Goal: Task Accomplishment & Management: Use online tool/utility

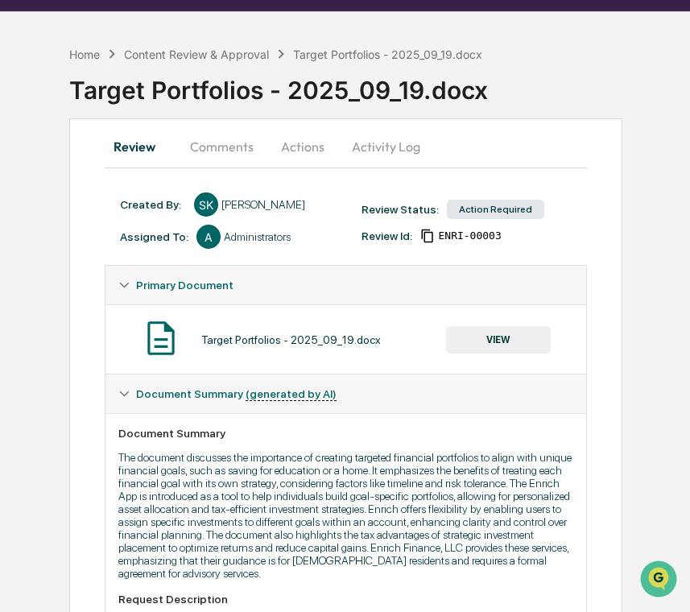
scroll to position [46, 0]
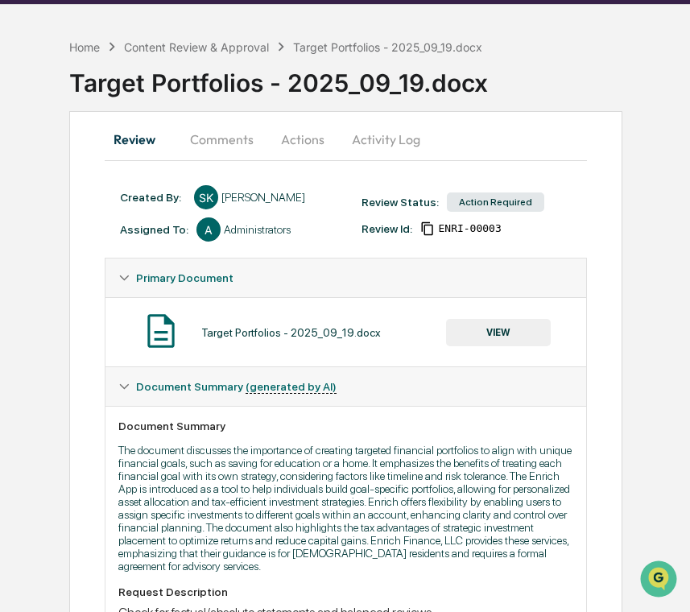
click at [257, 332] on div "Target Portfolios - 2025_09_19.docx" at bounding box center [290, 332] width 179 height 13
copy div "Target Portfolios - 2025_09_19.docx"
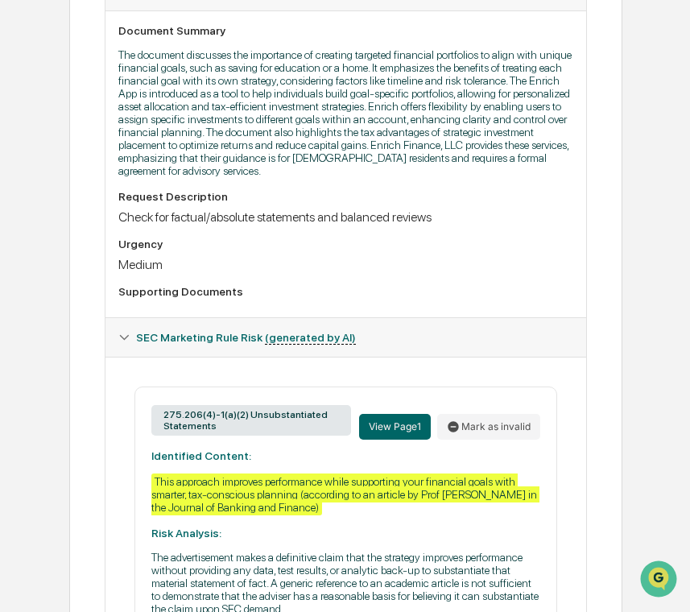
scroll to position [423, 0]
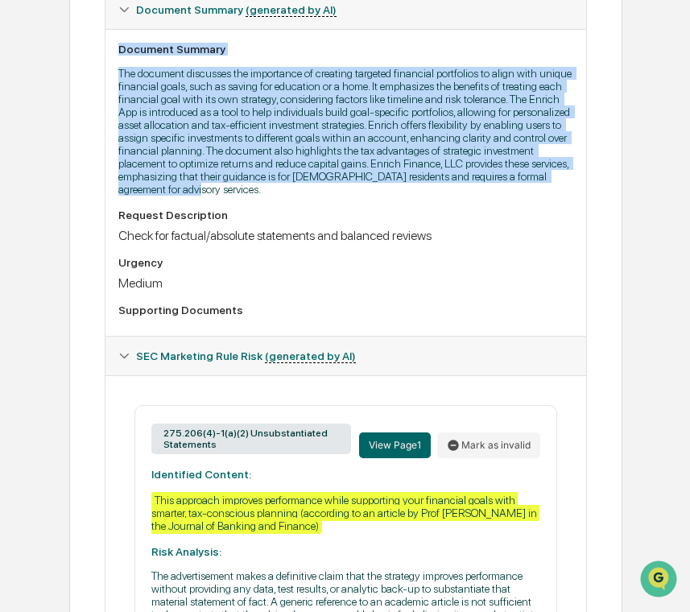
drag, startPoint x: 119, startPoint y: 47, endPoint x: 439, endPoint y: 208, distance: 357.8
click at [439, 208] on div "Document Summary The document discusses the importance of creating targeted fin…" at bounding box center [345, 182] width 481 height 307
copy div "Document Summary The document discusses the importance of creating targeted fin…"
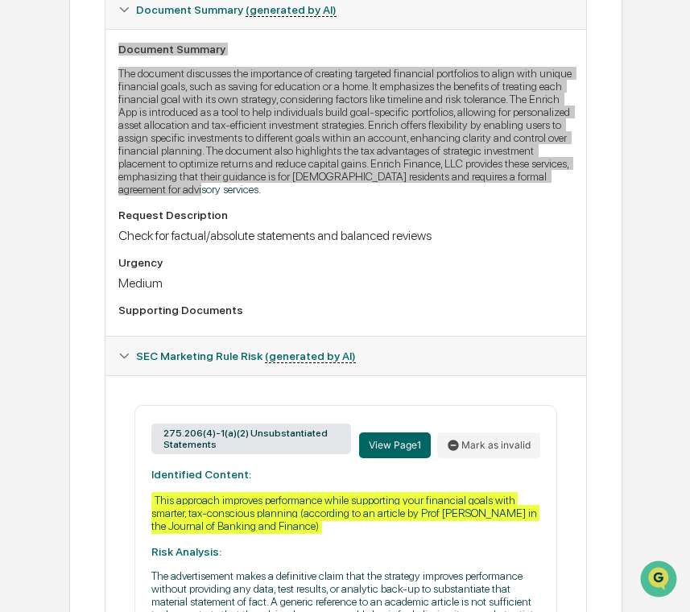
scroll to position [604, 0]
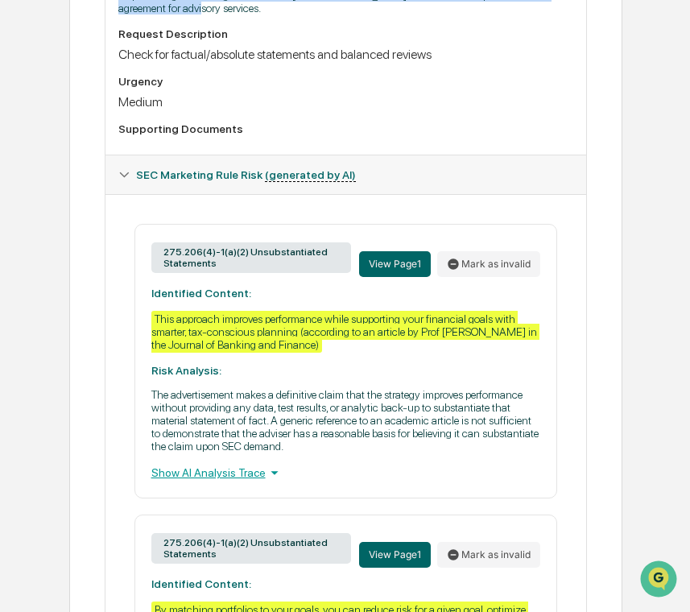
drag, startPoint x: 157, startPoint y: 264, endPoint x: 231, endPoint y: 280, distance: 75.8
click at [231, 273] on div "275.206(4)-1(a)(2) Unsubstantiated Statements" at bounding box center [251, 257] width 200 height 31
copy div "275.206(4)-1(a)(2) Unsubstantiated Statements"
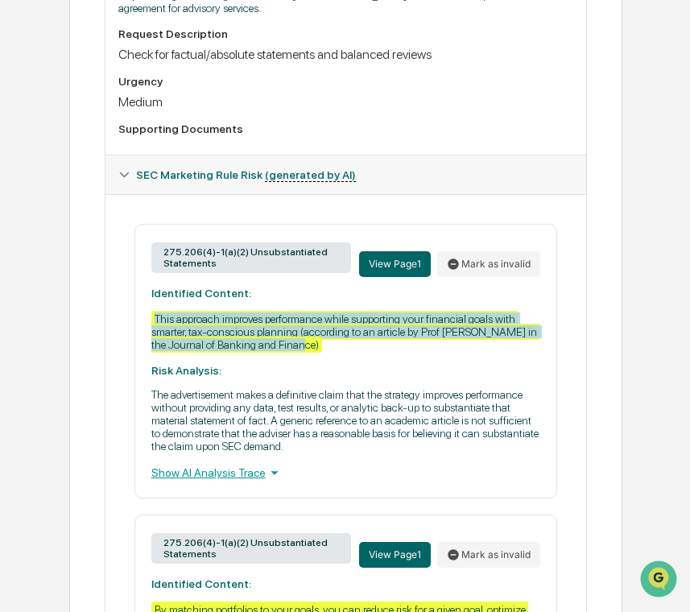
drag, startPoint x: 380, startPoint y: 368, endPoint x: 146, endPoint y: 336, distance: 236.4
click at [146, 336] on div "275.206(4)-1(a)(2) Unsubstantiated Statements View Page 1 Mark as invalid Ident…" at bounding box center [345, 361] width 423 height 274
copy div "This approach improves performance while supporting your financial goals with s…"
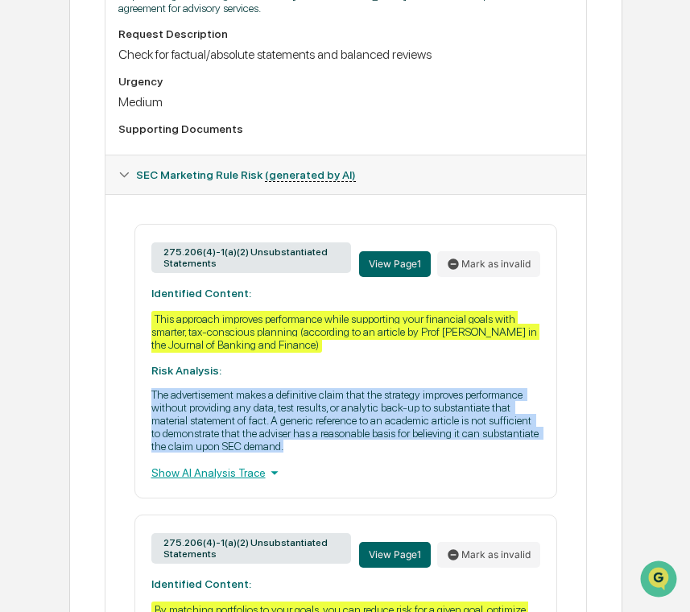
drag, startPoint x: 207, startPoint y: 481, endPoint x: 138, endPoint y: 413, distance: 96.8
click at [138, 413] on div "275.206(4)-1(a)(2) Unsubstantiated Statements View Page 1 Mark as invalid Ident…" at bounding box center [345, 361] width 423 height 274
copy p "The advertisement makes a definitive claim that the strategy improves performan…"
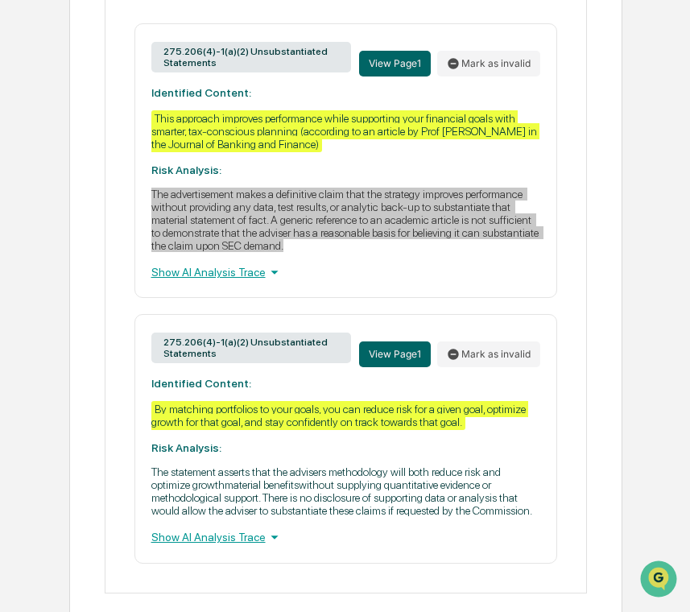
scroll to position [893, 0]
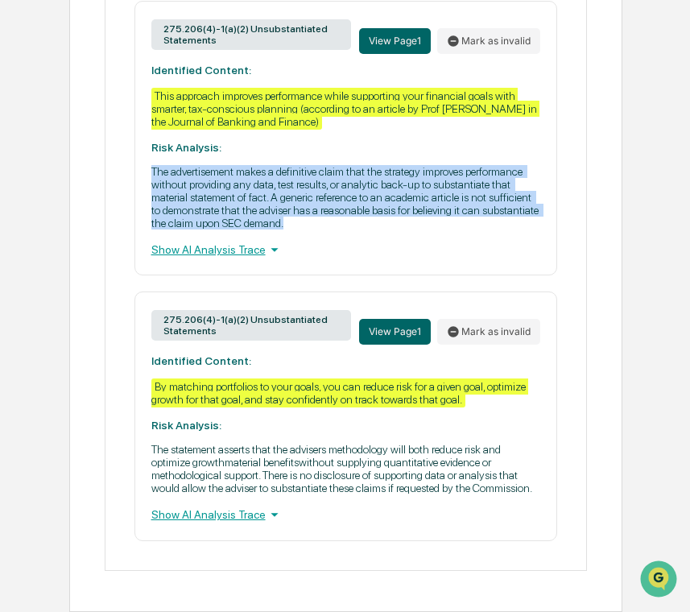
drag, startPoint x: 229, startPoint y: 302, endPoint x: 160, endPoint y: 290, distance: 69.5
click at [160, 310] on div "275.206(4)-1(a)(2) Unsubstantiated Statements" at bounding box center [251, 325] width 200 height 31
copy div "275.206(4)-1(a)(2) Unsubstantiated Statements"
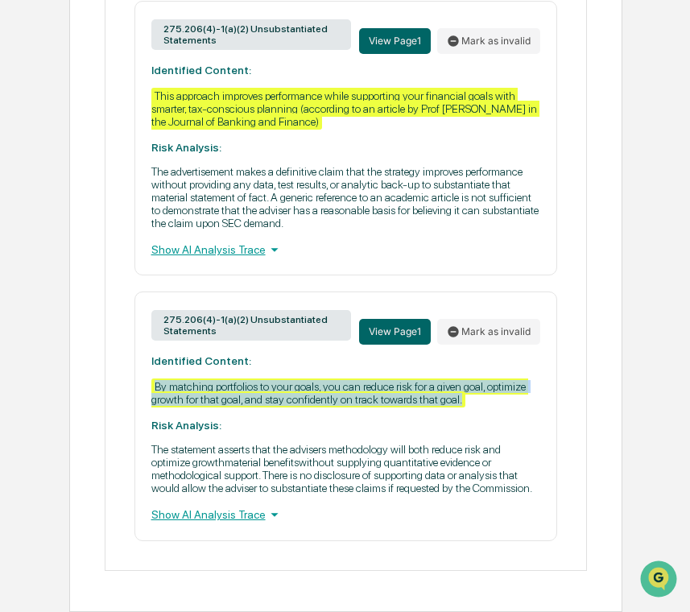
drag, startPoint x: 182, startPoint y: 390, endPoint x: 141, endPoint y: 353, distance: 55.8
click at [141, 353] on div "275.206(4)-1(a)(2) Unsubstantiated Statements View Page 1 Mark as invalid Ident…" at bounding box center [345, 415] width 423 height 249
copy div "By matching portfolios to your goals, you can reduce risk for a given goal, opt…"
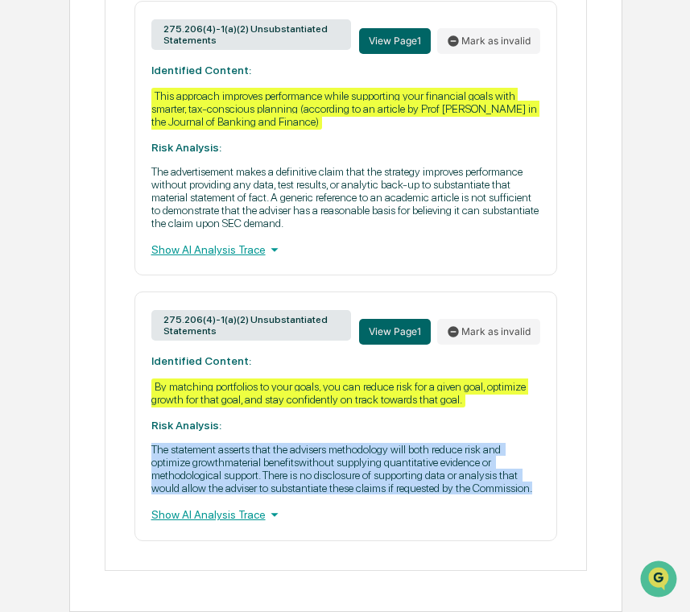
drag, startPoint x: 320, startPoint y: 488, endPoint x: 118, endPoint y: 427, distance: 211.6
click at [118, 427] on div "275.206(4)-1(a)(2) Unsubstantiated Statements View Page 1 Mark as invalid Ident…" at bounding box center [346, 271] width 456 height 540
copy p "The statement asserts that the advisers methodology will both reduce risk and o…"
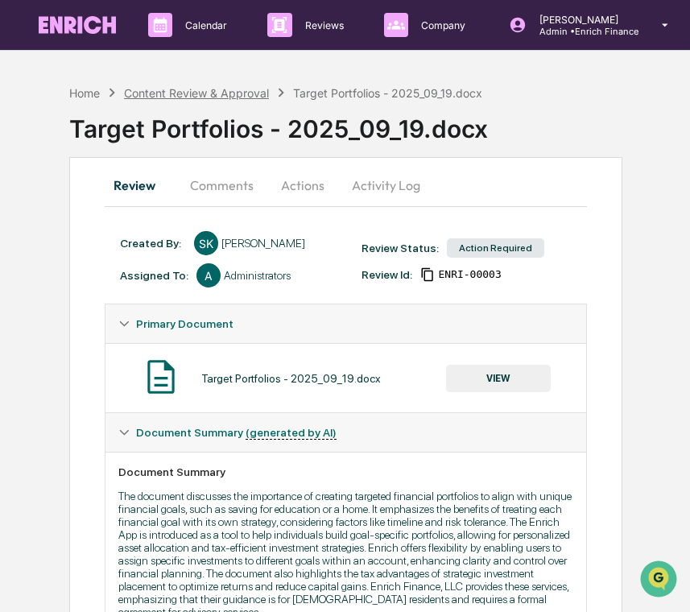
click at [242, 97] on div "Content Review & Approval" at bounding box center [196, 93] width 145 height 14
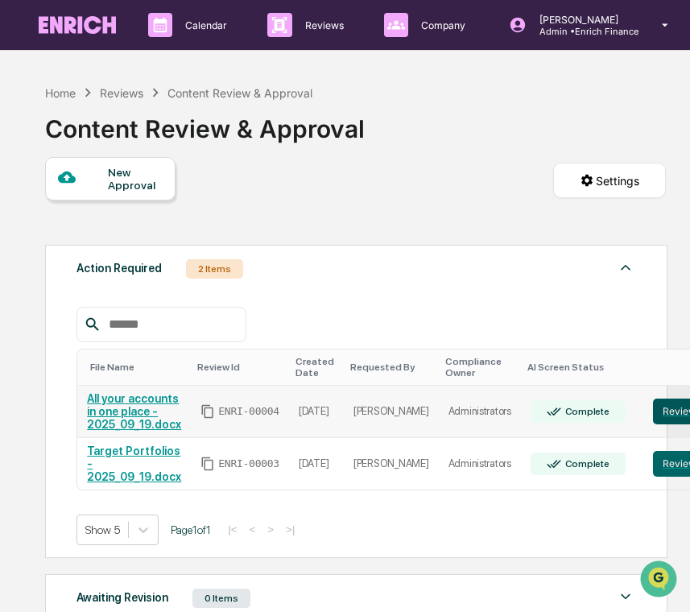
click at [654, 404] on button "Review" at bounding box center [679, 411] width 53 height 26
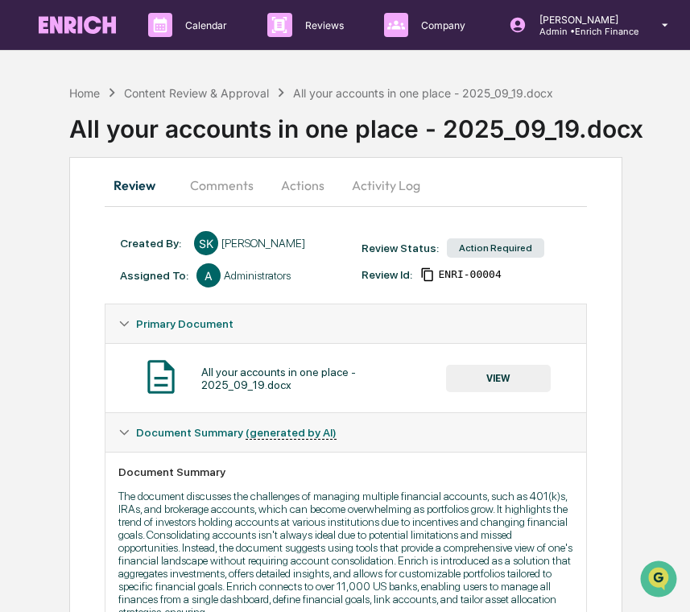
click at [292, 377] on div "All your accounts in one place - 2025_09_19.docx" at bounding box center [323, 378] width 245 height 26
copy div "All your accounts in one place - 2025_09_19.docx"
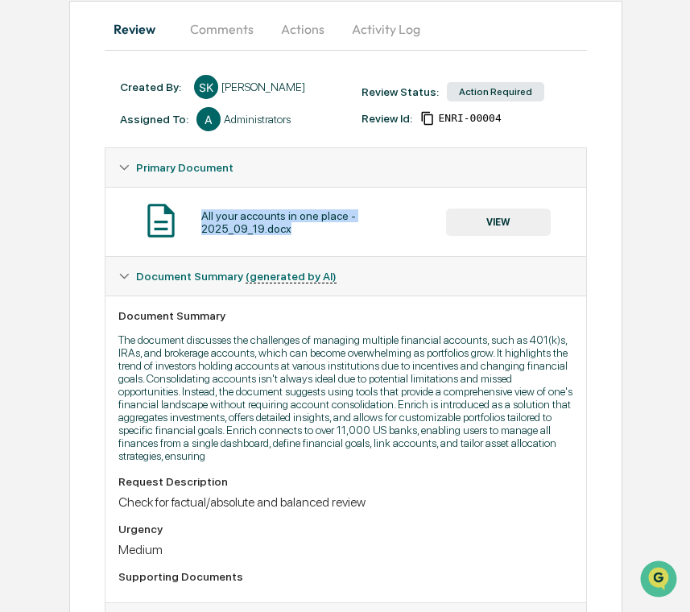
scroll to position [155, 0]
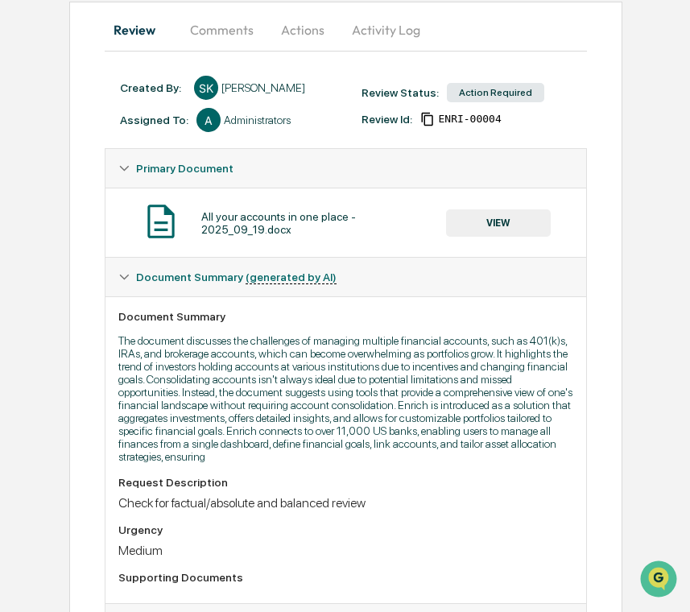
click at [245, 374] on p "The document discusses the challenges of managing multiple financial accounts, …" at bounding box center [346, 398] width 456 height 129
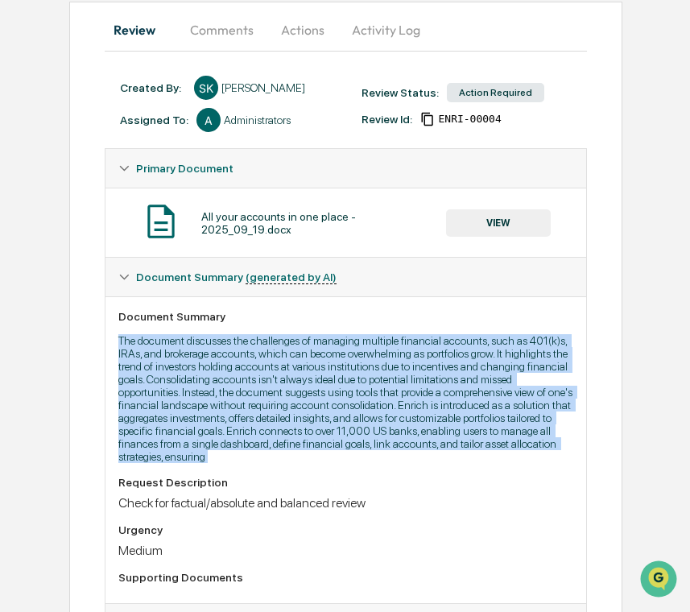
click at [245, 374] on p "The document discusses the challenges of managing multiple financial accounts, …" at bounding box center [346, 398] width 456 height 129
copy p "The document discusses the challenges of managing multiple financial accounts, …"
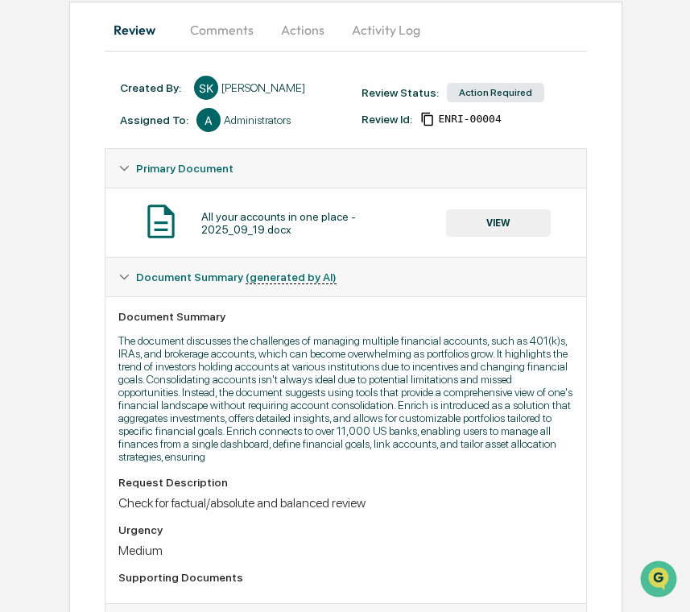
click at [448, 463] on p "The document discusses the challenges of managing multiple financial accounts, …" at bounding box center [346, 398] width 456 height 129
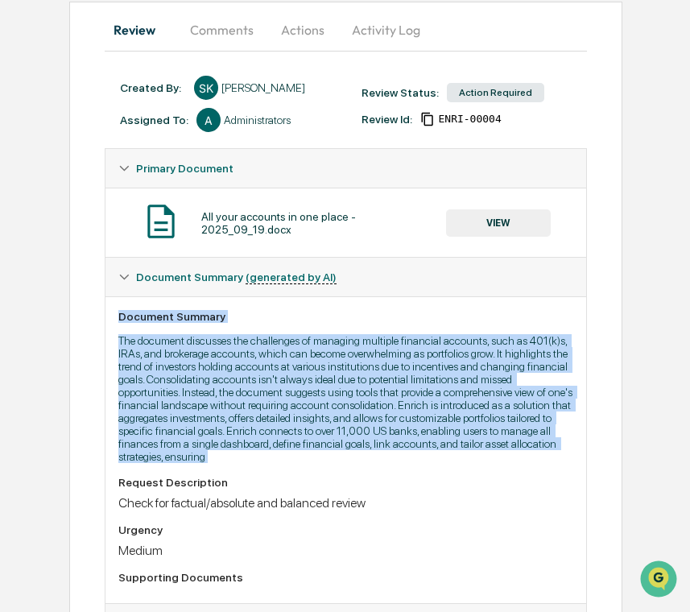
drag, startPoint x: 439, startPoint y: 470, endPoint x: 102, endPoint y: 318, distance: 369.2
copy div "Document Summary The document discusses the challenges of managing multiple fin…"
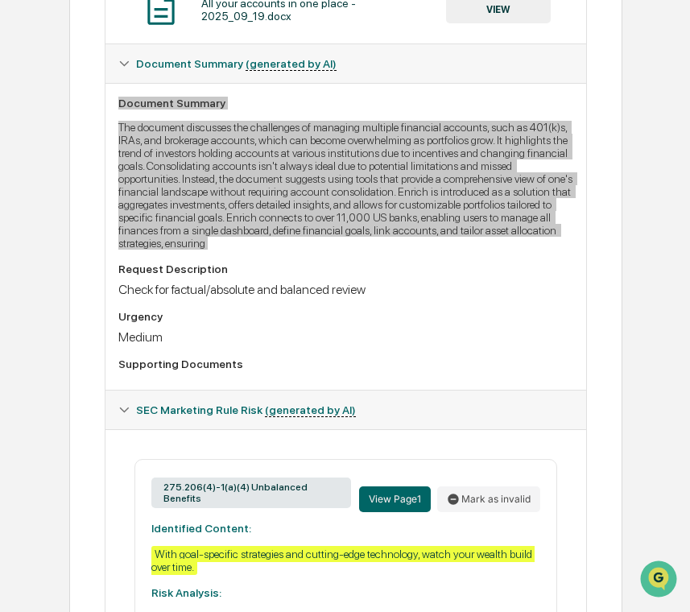
scroll to position [466, 0]
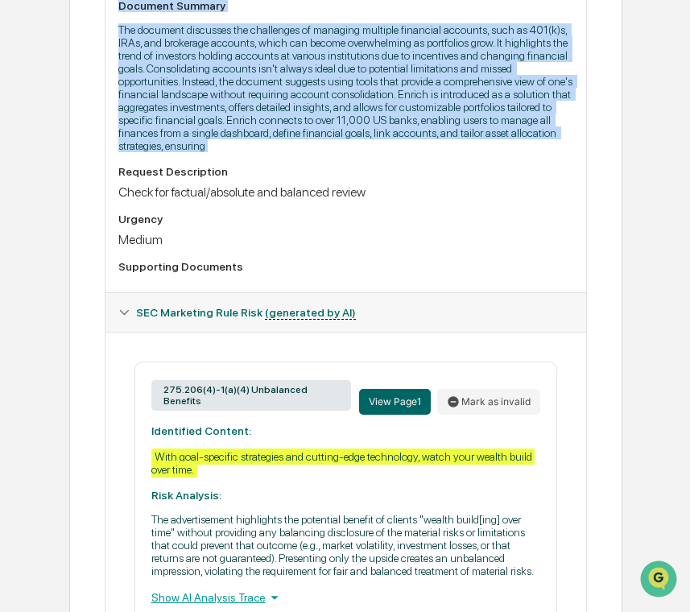
click at [216, 410] on div "275.206(4)-1(a)(4) Unbalanced Benefits" at bounding box center [251, 395] width 200 height 31
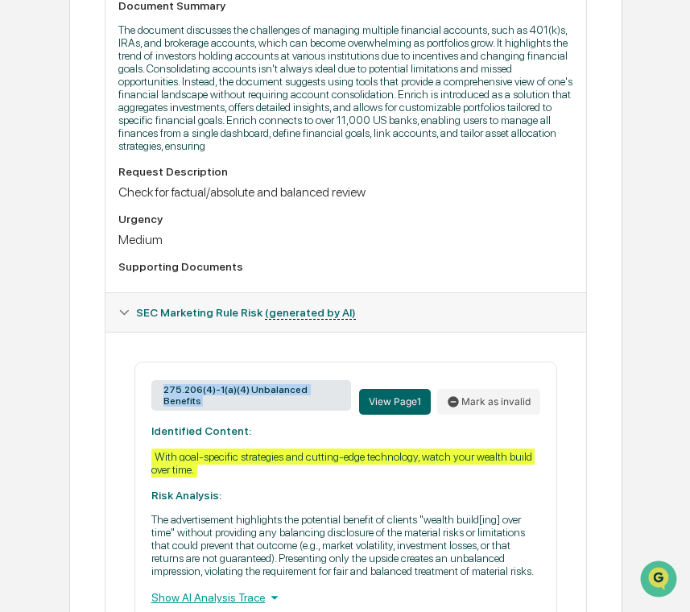
click at [216, 410] on div "275.206(4)-1(a)(4) Unbalanced Benefits" at bounding box center [251, 395] width 200 height 31
copy div "275.206(4)-1(a)(4) Unbalanced Benefits"
click at [237, 477] on div "With goal-specific strategies and cutting-edge technology, watch your wealth bu…" at bounding box center [342, 462] width 383 height 29
click at [237, 484] on body "Calendar Manage Tasks Reviews Approval Management Company People, Data, Setting…" at bounding box center [345, 266] width 690 height 1464
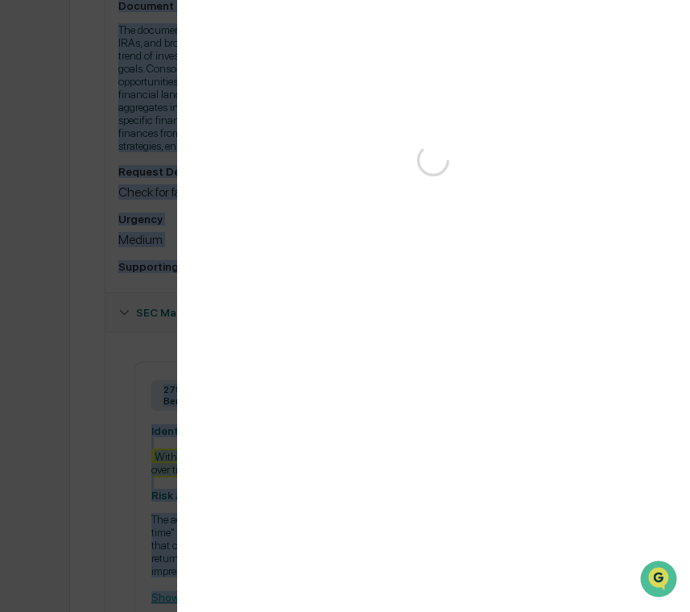
click at [237, 484] on div "Version History [DATE] 09:28 PM [PERSON_NAME]" at bounding box center [345, 306] width 690 height 612
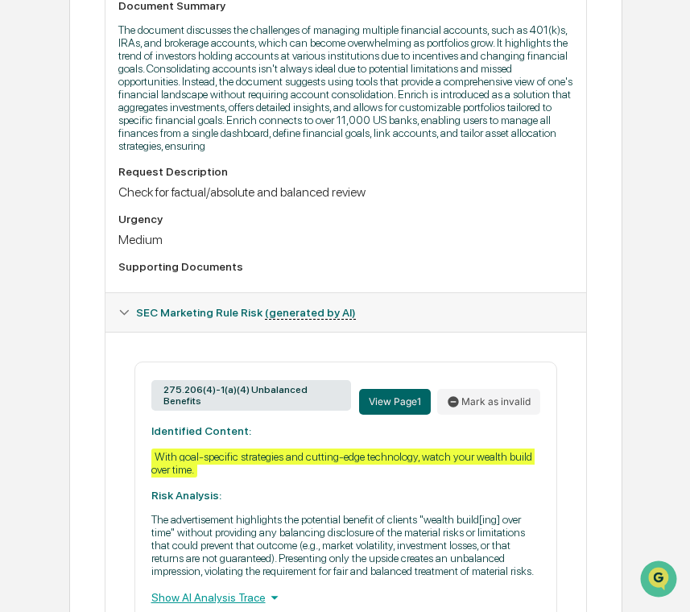
click at [184, 477] on div "With goal-specific strategies and cutting-edge technology, watch your wealth bu…" at bounding box center [342, 462] width 383 height 29
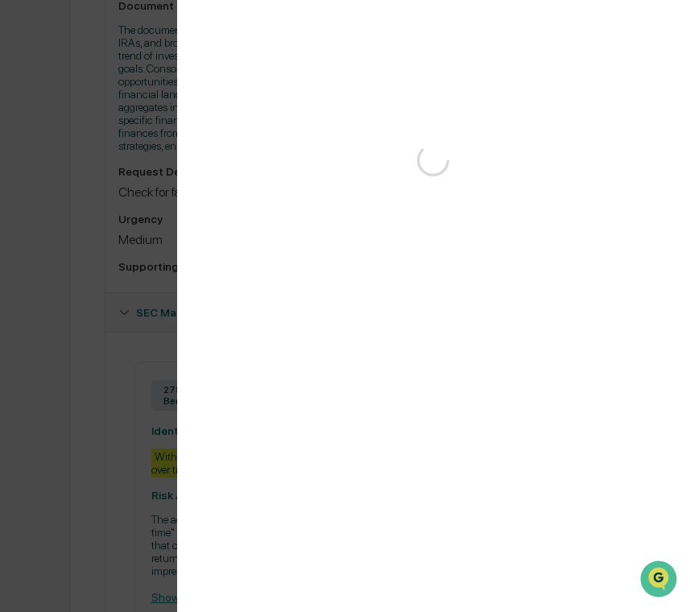
click at [184, 481] on div "Version History" at bounding box center [345, 306] width 690 height 612
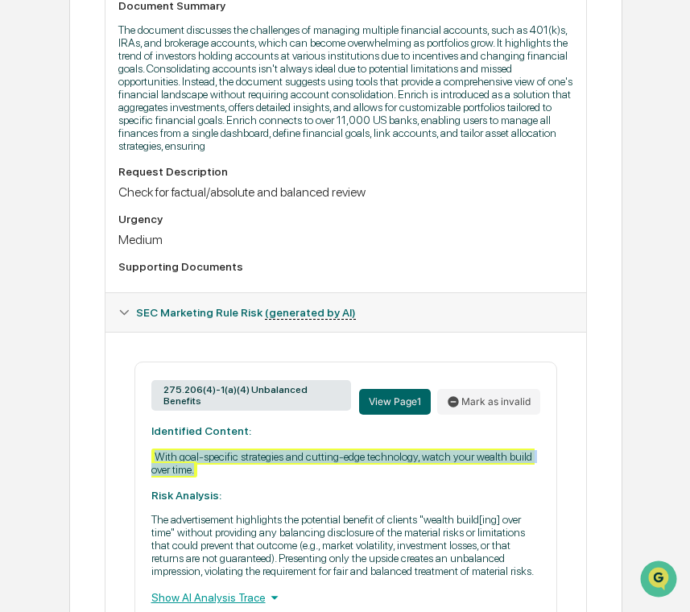
drag, startPoint x: 327, startPoint y: 493, endPoint x: 68, endPoint y: 470, distance: 260.2
click at [67, 470] on div "Home Content Review & Approval All your accounts in one place - 2025_09_19.docx…" at bounding box center [345, 304] width 690 height 1388
copy div "With goal-specific strategies and cutting-edge technology, watch your wealth bu…"
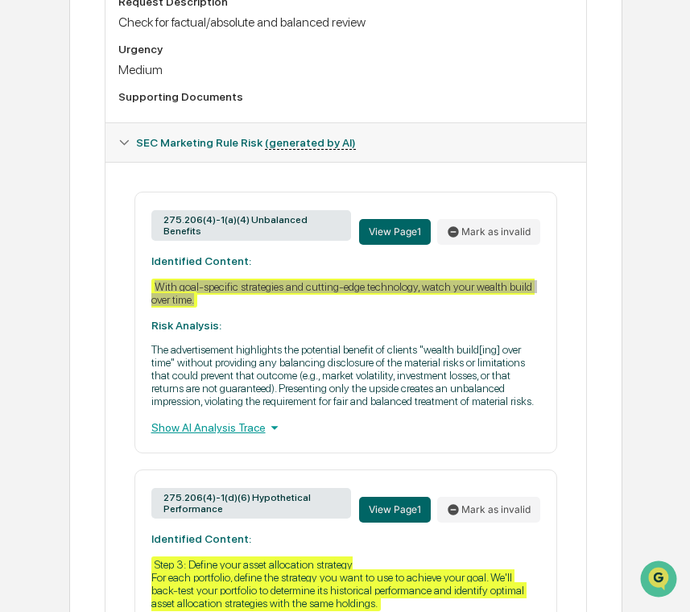
scroll to position [639, 0]
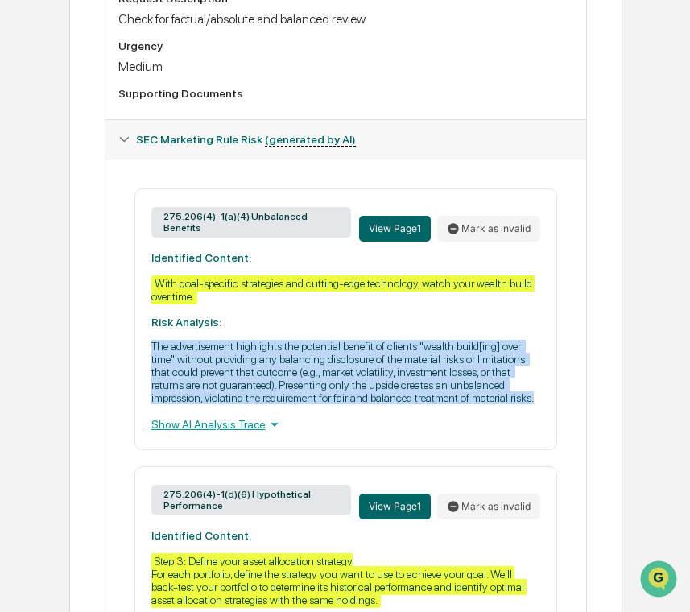
drag, startPoint x: 476, startPoint y: 435, endPoint x: 109, endPoint y: 372, distance: 371.7
click at [110, 372] on div "275.206(4)-1(a)(4) Unbalanced Benefits View Page 1 Mark as invalid Identified C…" at bounding box center [345, 471] width 481 height 625
copy p "The advertisement highlights the potential benefit of clients "wealth build[ing…"
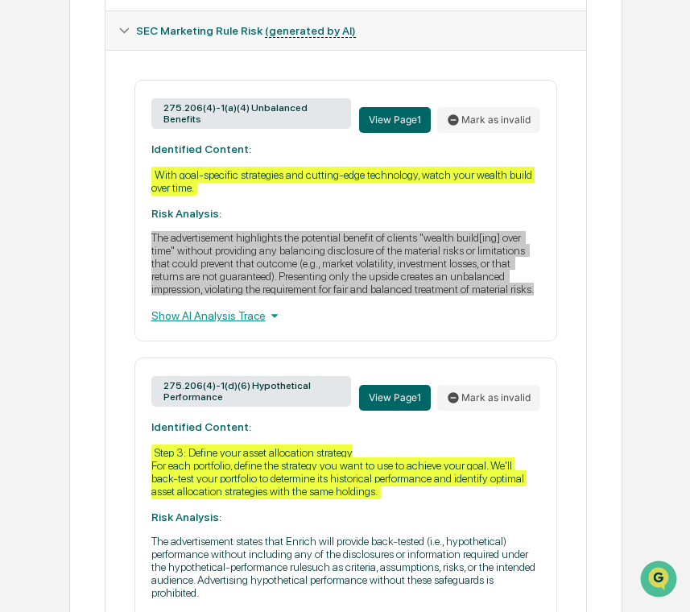
scroll to position [759, 0]
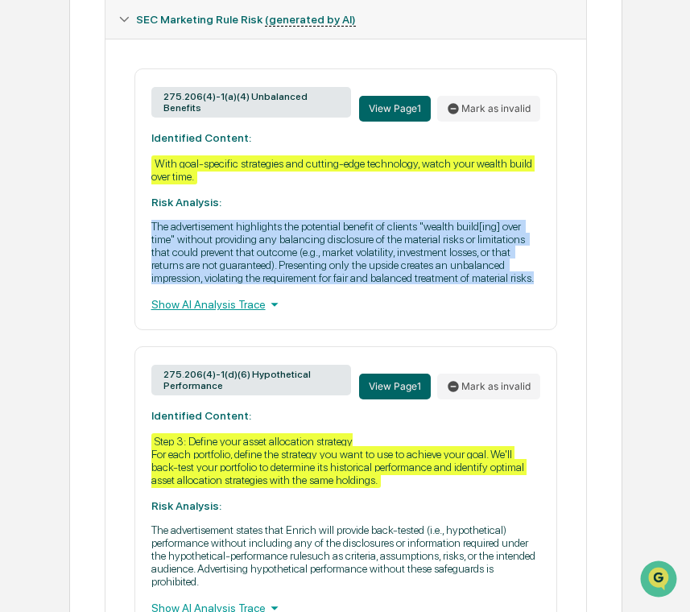
drag, startPoint x: 228, startPoint y: 419, endPoint x: 134, endPoint y: 394, distance: 97.2
click at [134, 394] on div "275.206(4)-1(d)(6) Hypothetical Performance View Page 1 [PERSON_NAME] as invali…" at bounding box center [345, 489] width 423 height 287
copy div "275.206(4)-1(d)(6) Hypothetical Performance"
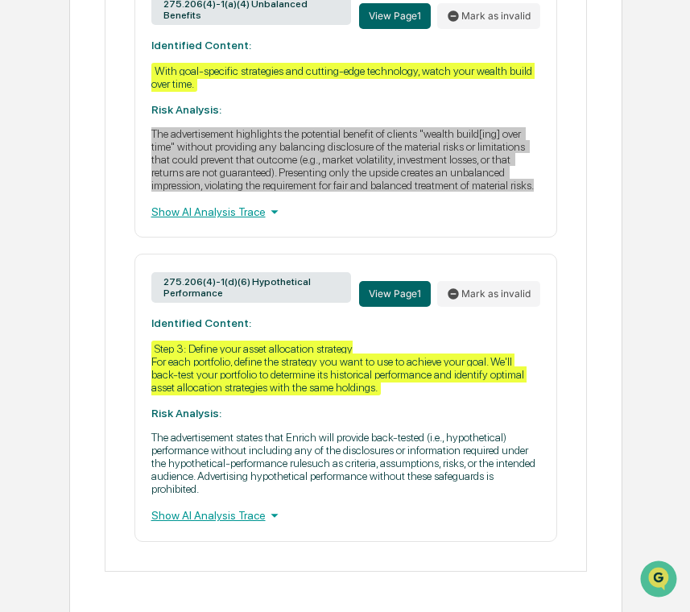
scroll to position [867, 0]
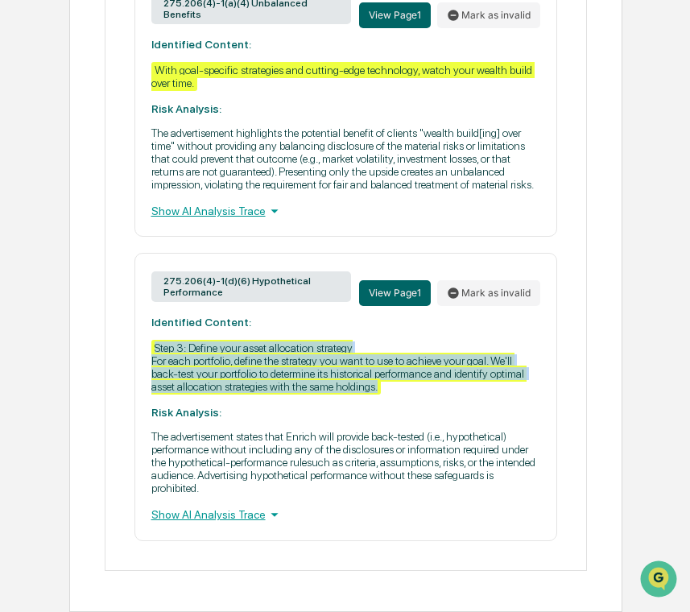
drag, startPoint x: 509, startPoint y: 415, endPoint x: 102, endPoint y: 368, distance: 410.0
copy div "Step 3: Define your asset allocation strategy For each portfolio, define the st…"
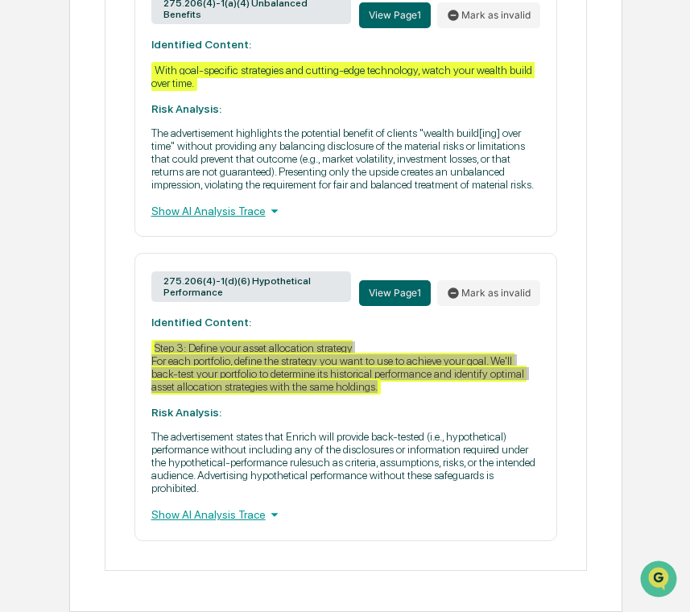
scroll to position [893, 0]
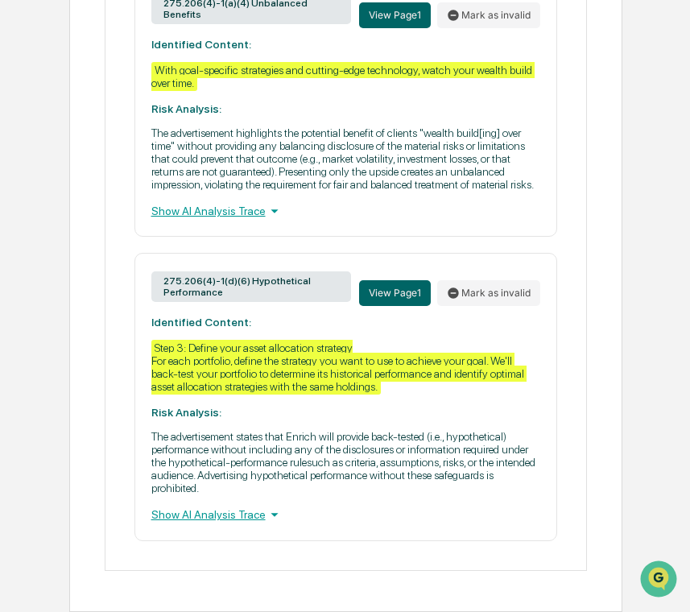
click at [274, 483] on p "The advertisement states that Enrich will provide back-tested (i.e., hypothetic…" at bounding box center [346, 462] width 390 height 64
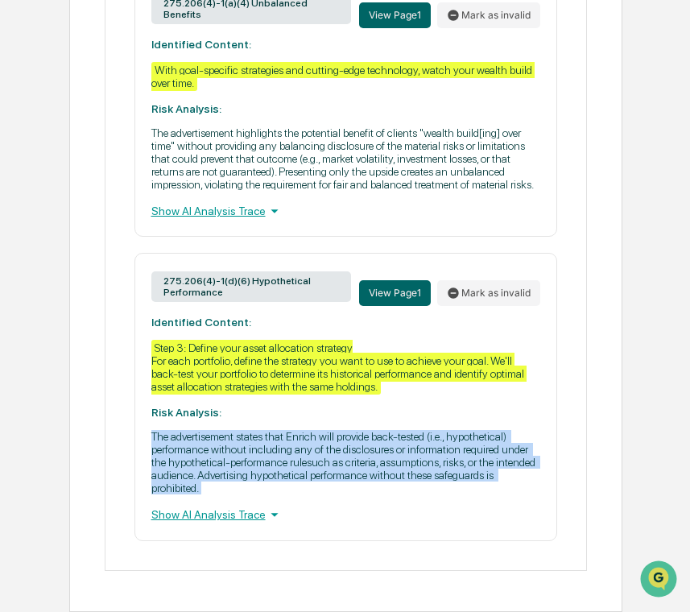
click at [274, 483] on p "The advertisement states that Enrich will provide back-tested (i.e., hypothetic…" at bounding box center [346, 462] width 390 height 64
copy p "The advertisement states that Enrich will provide back-tested (i.e., hypothetic…"
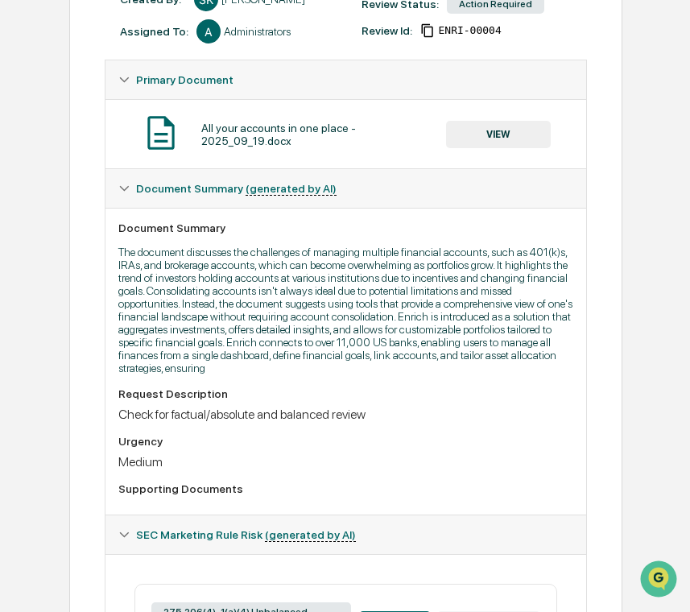
scroll to position [0, 0]
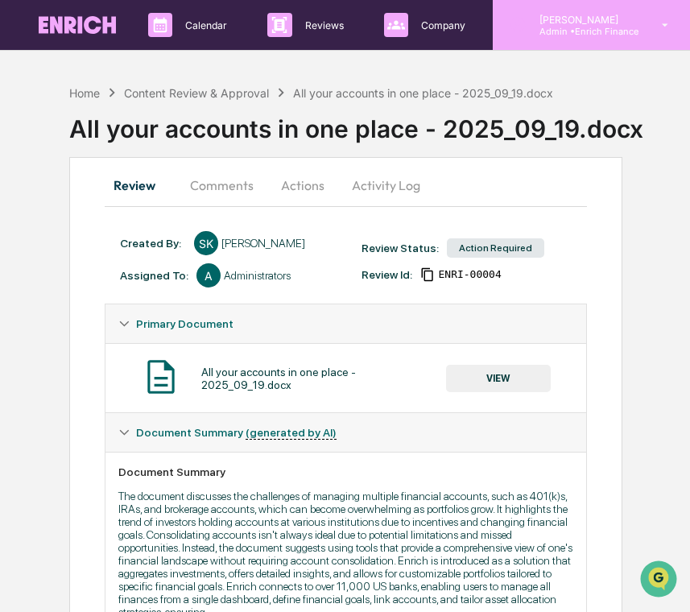
click at [588, 21] on p "[PERSON_NAME]" at bounding box center [582, 20] width 112 height 12
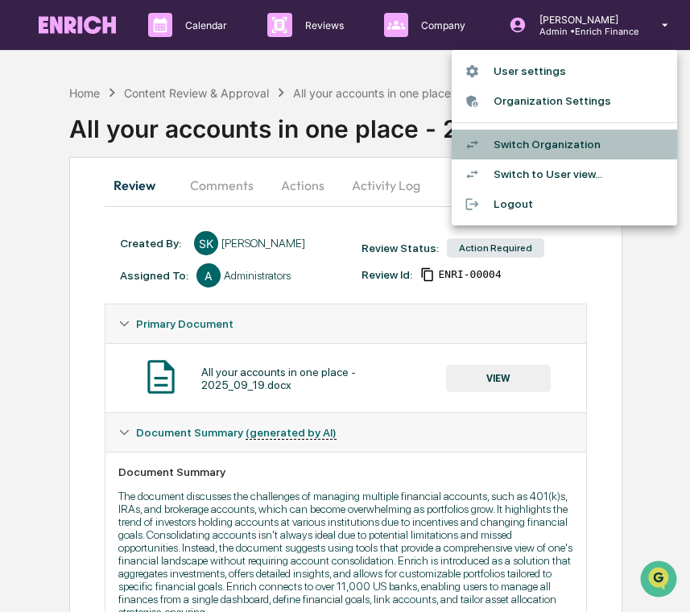
click at [537, 144] on li "Switch Organization" at bounding box center [564, 145] width 225 height 30
